Goal: Information Seeking & Learning: Check status

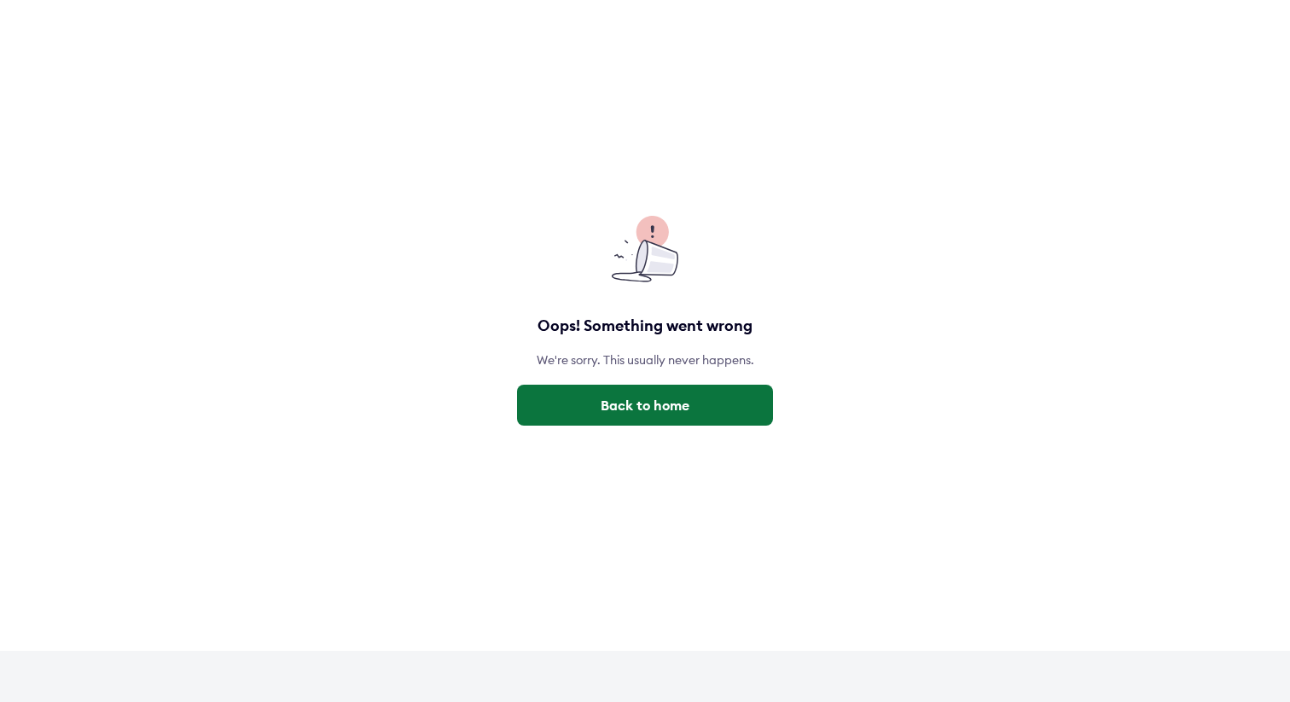
click at [675, 418] on button "Back to home" at bounding box center [645, 405] width 256 height 41
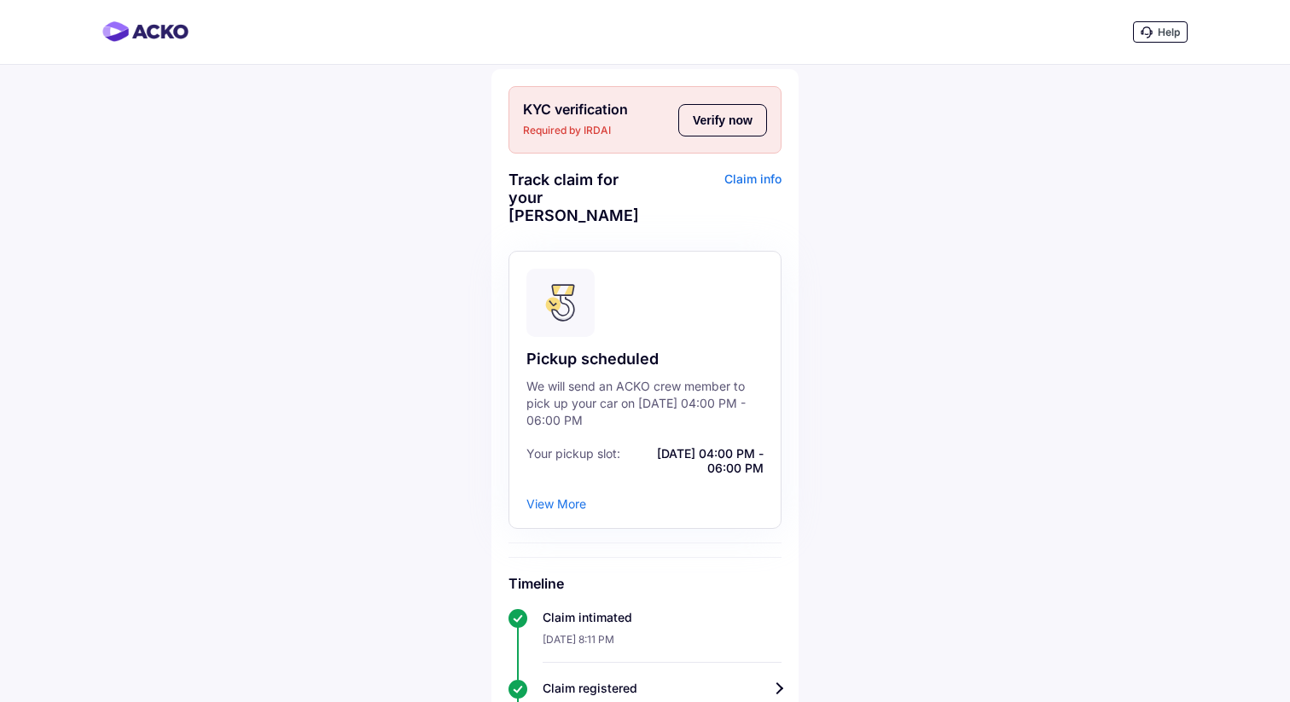
click at [707, 115] on button "Verify now" at bounding box center [722, 120] width 89 height 32
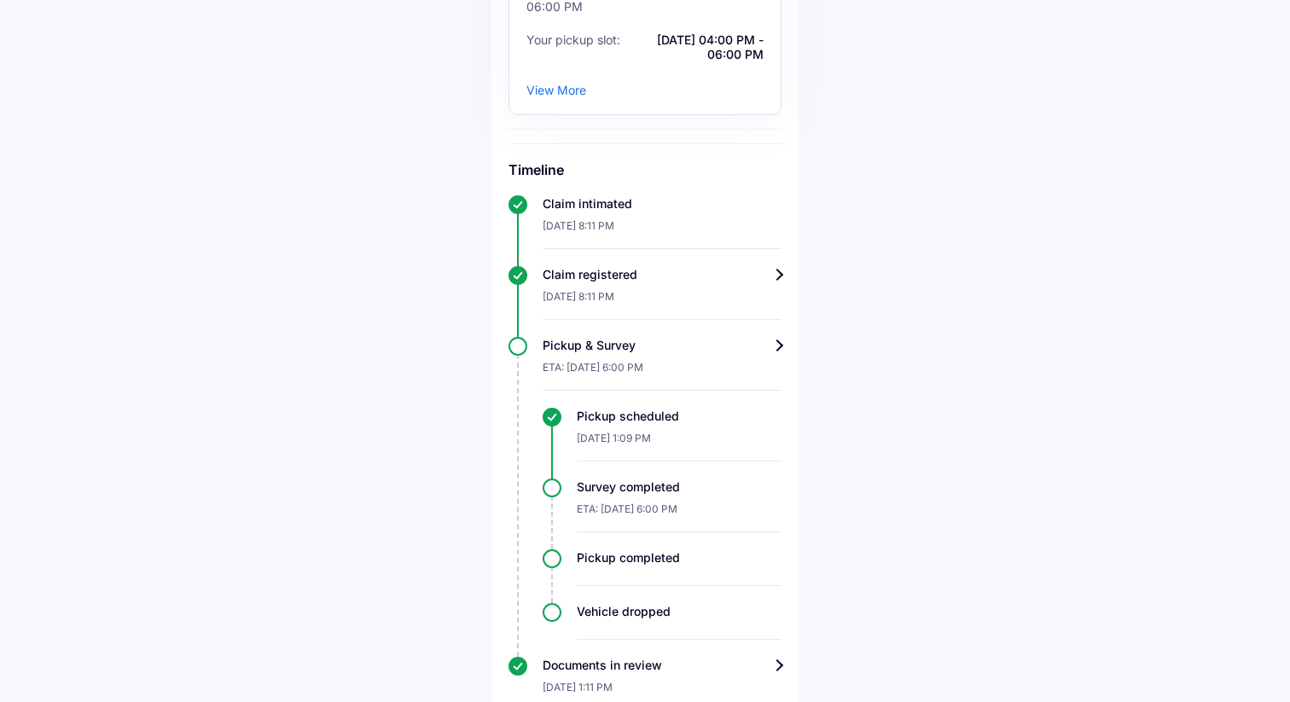
scroll to position [355, 0]
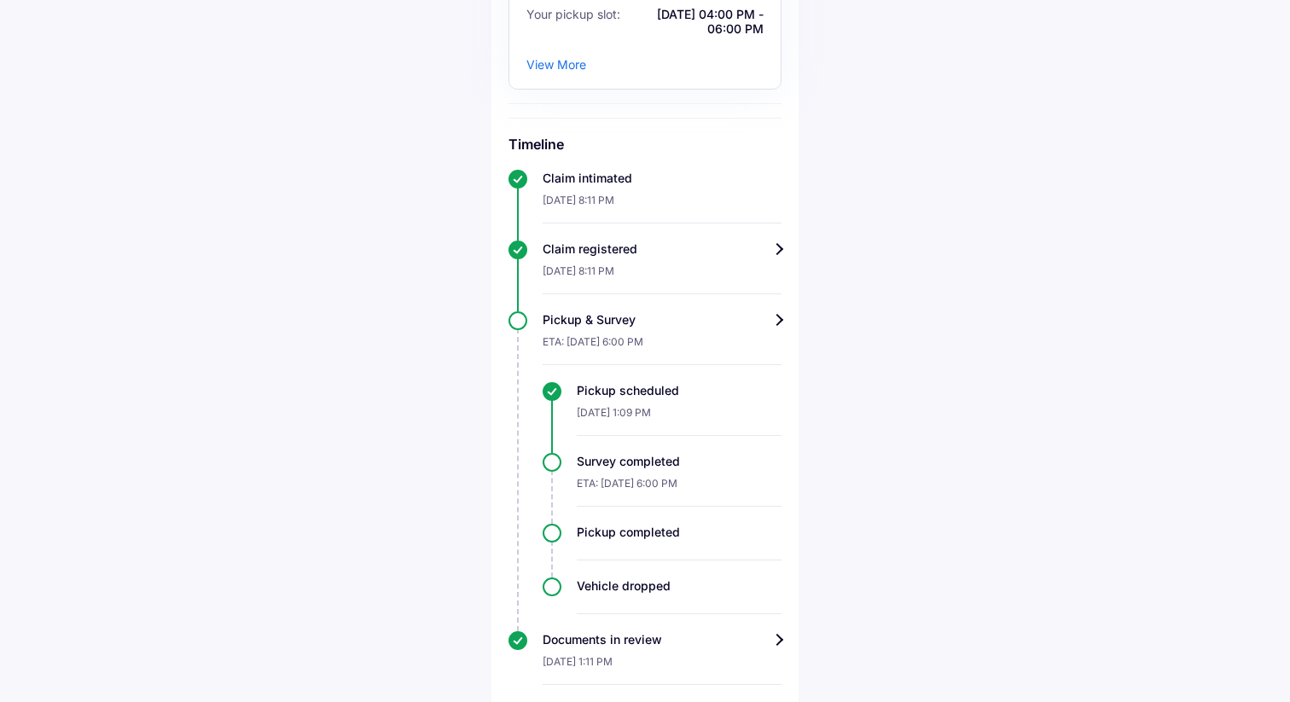
click at [771, 648] on div "[DATE] 1:11 PM" at bounding box center [661, 666] width 239 height 37
click at [778, 631] on div "Documents in review" at bounding box center [661, 639] width 239 height 17
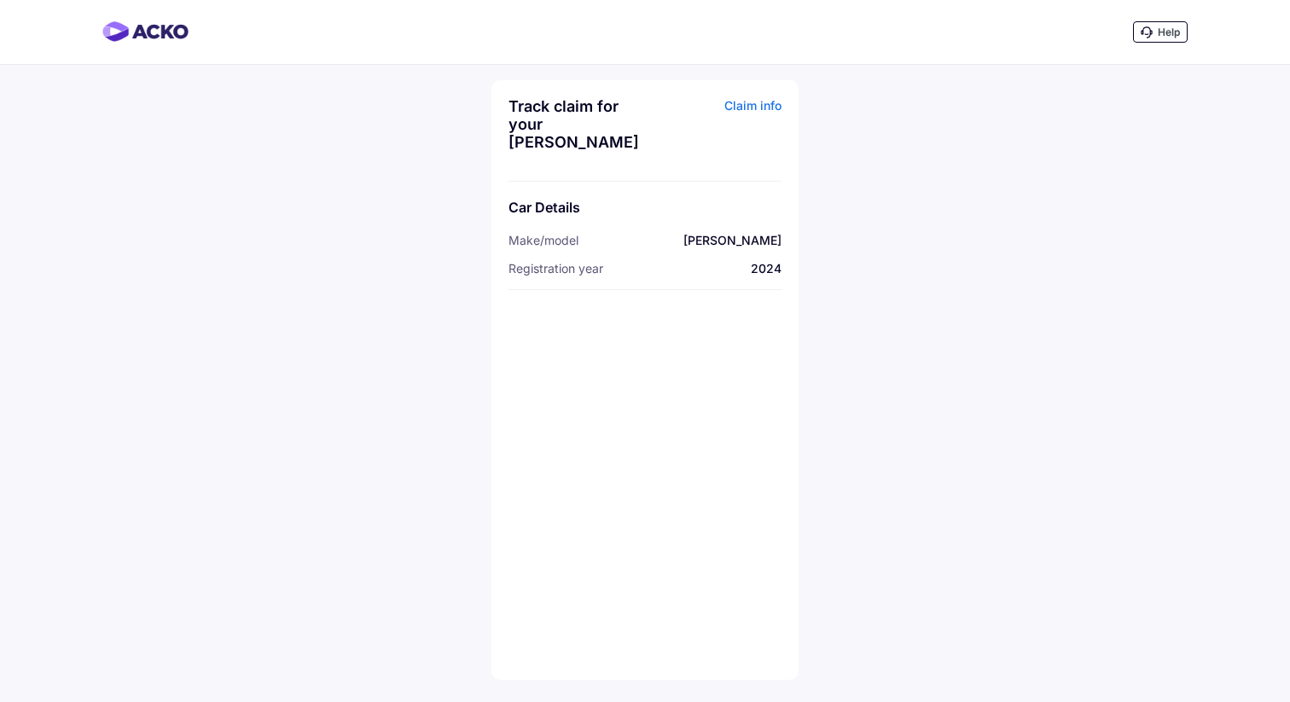
click at [143, 30] on img at bounding box center [145, 31] width 86 height 20
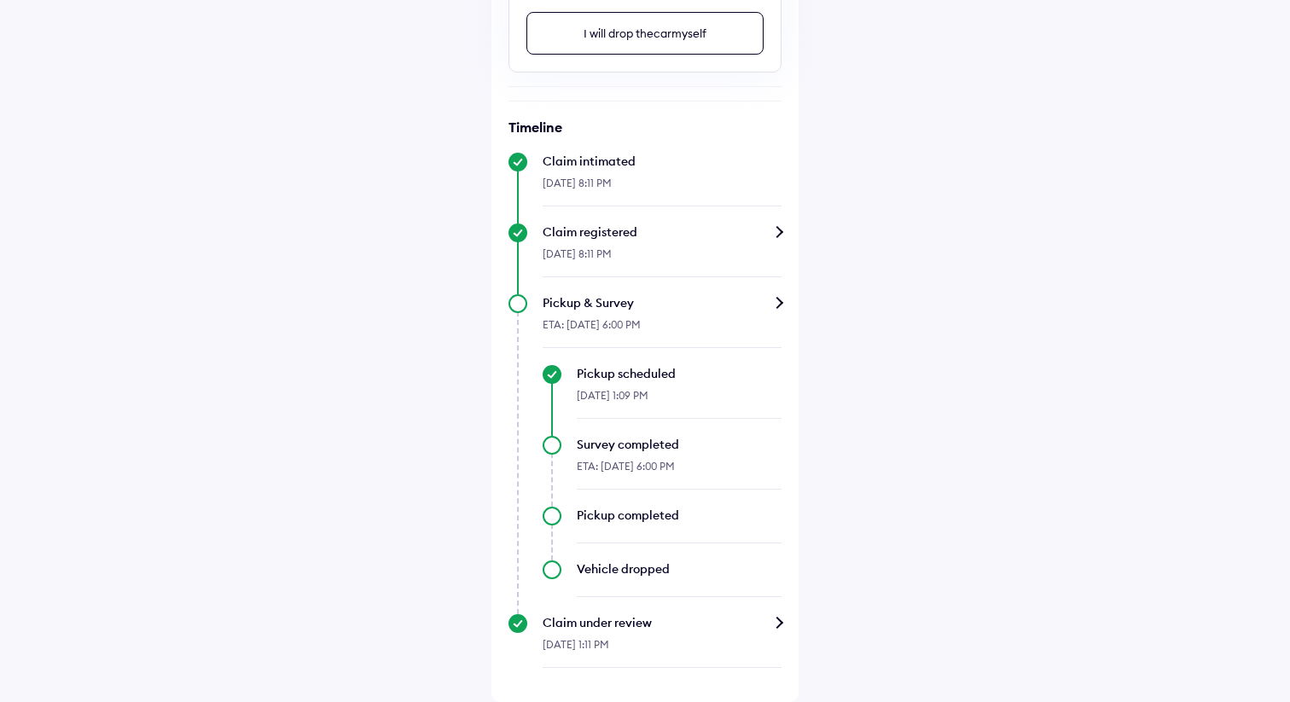
scroll to position [633, 0]
click at [676, 325] on div "ETA: [DATE] 6:00 PM" at bounding box center [661, 329] width 239 height 37
click at [769, 300] on div "Pickup & Survey" at bounding box center [661, 302] width 239 height 17
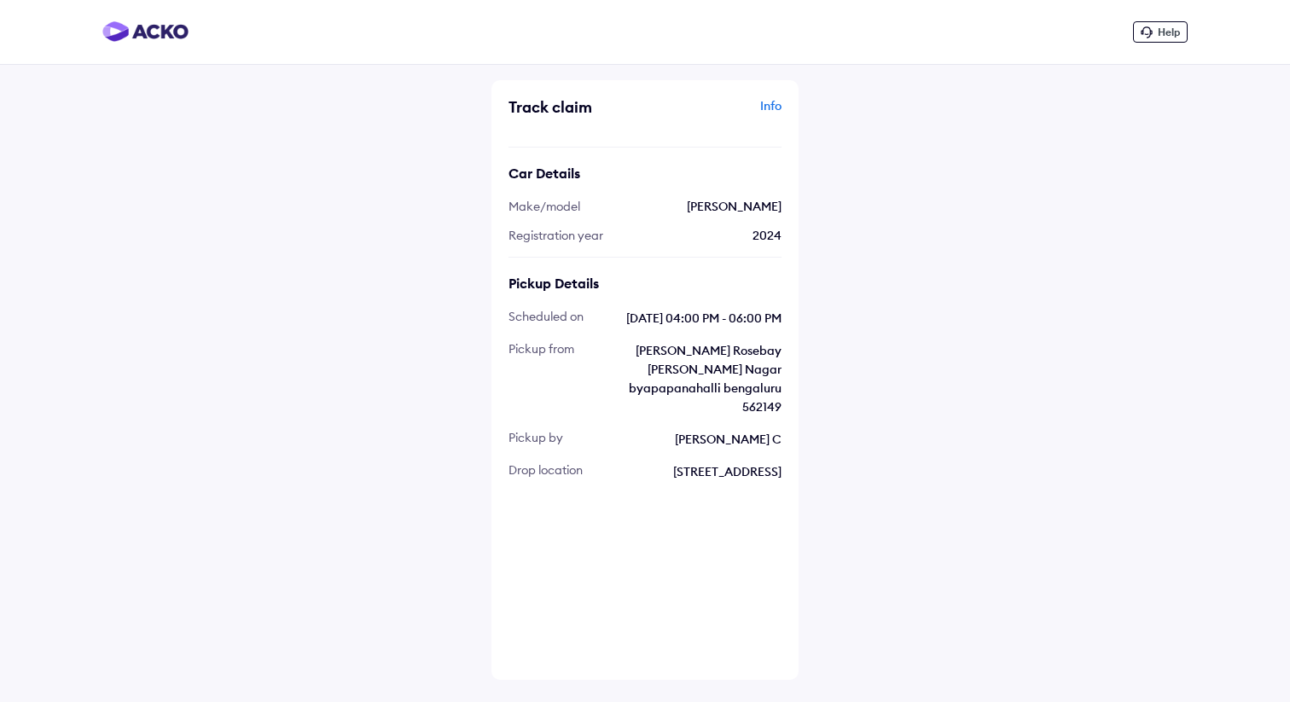
click at [134, 33] on img at bounding box center [145, 31] width 86 height 20
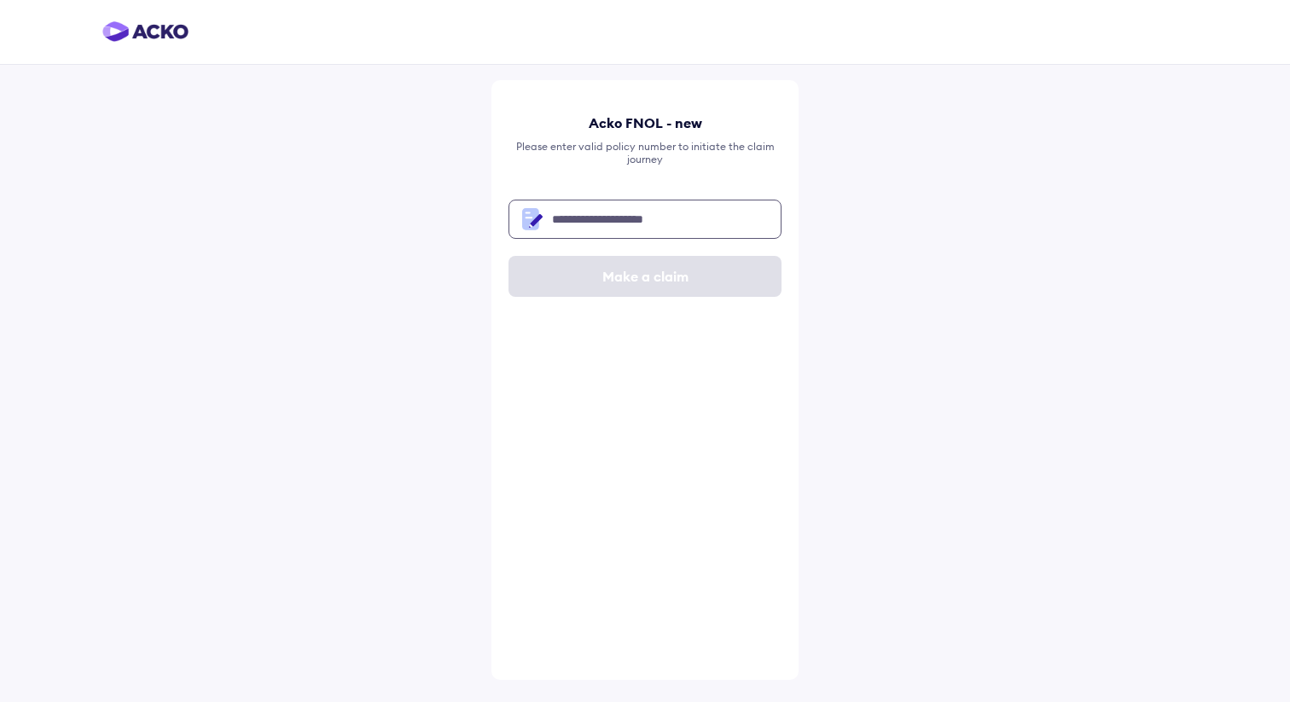
click at [561, 233] on input "text" at bounding box center [644, 219] width 273 height 39
